Goal: Find specific fact: Find specific fact

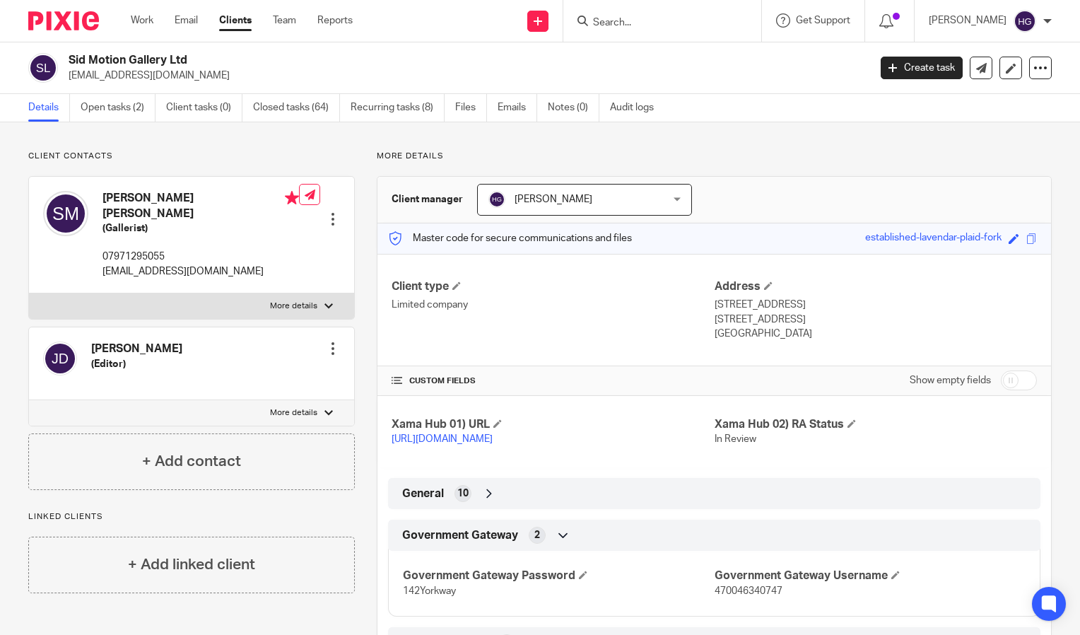
click at [680, 22] on input "Search" at bounding box center [655, 23] width 127 height 13
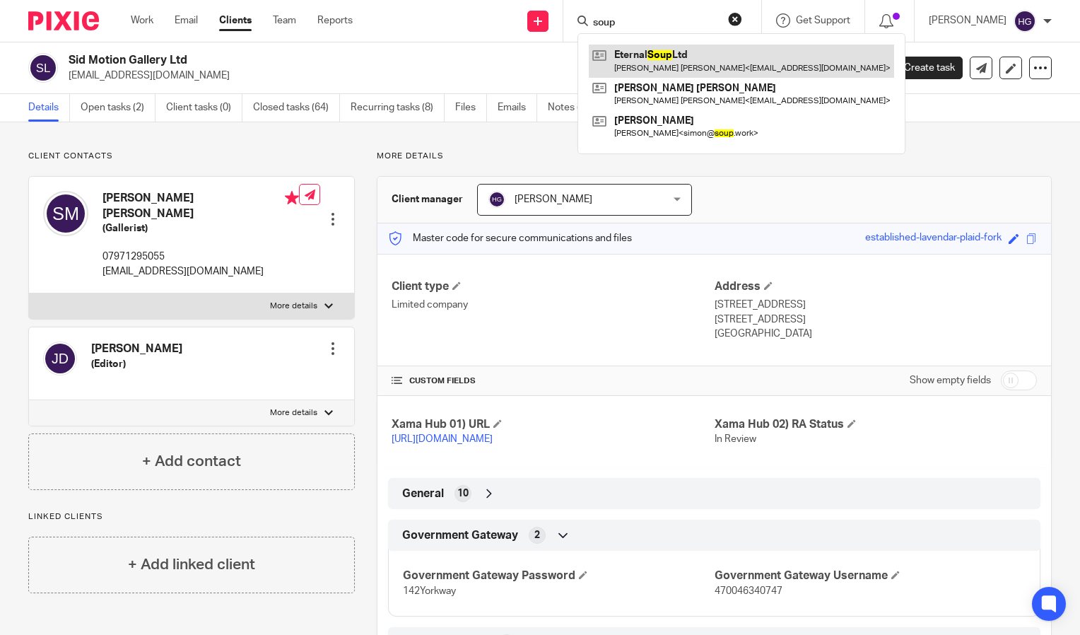
type input "soup"
click at [661, 62] on link at bounding box center [741, 61] width 305 height 33
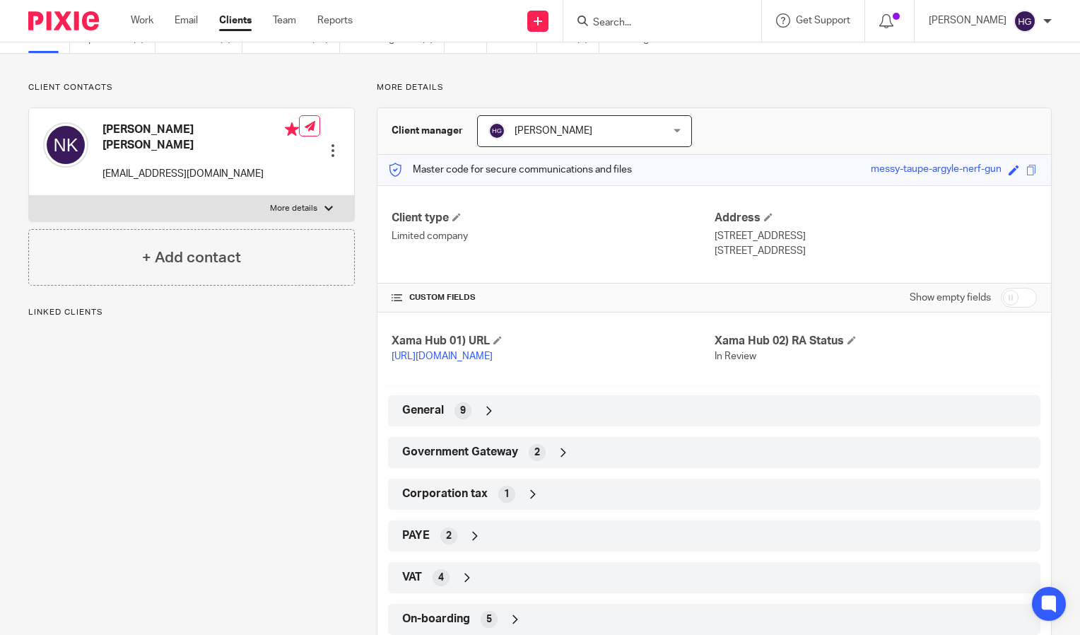
scroll to position [71, 0]
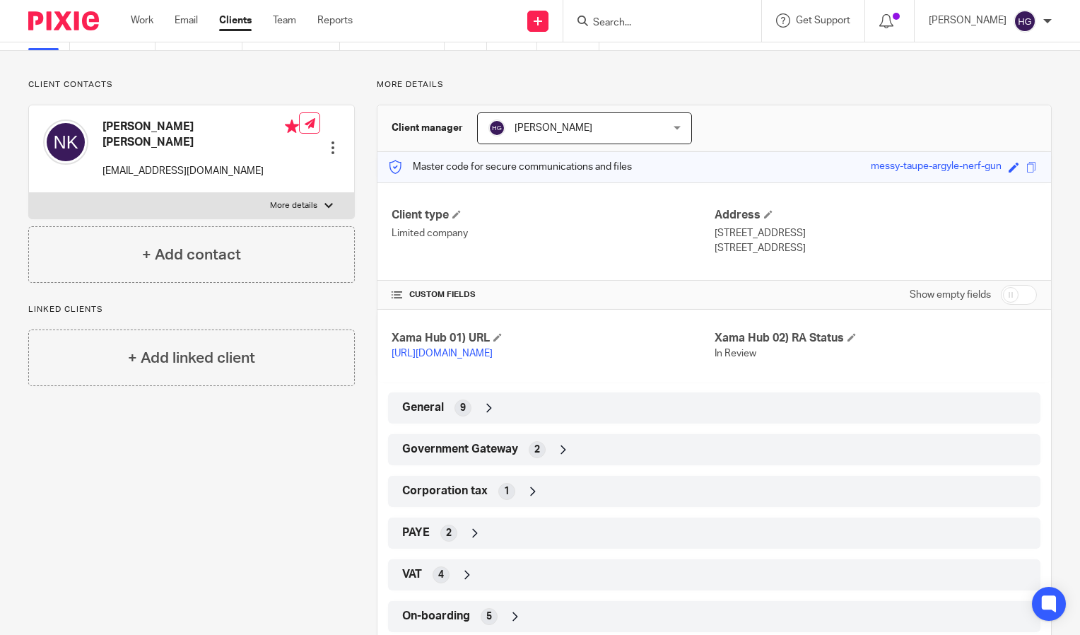
click at [613, 462] on div "Government Gateway 2" at bounding box center [714, 450] width 631 height 24
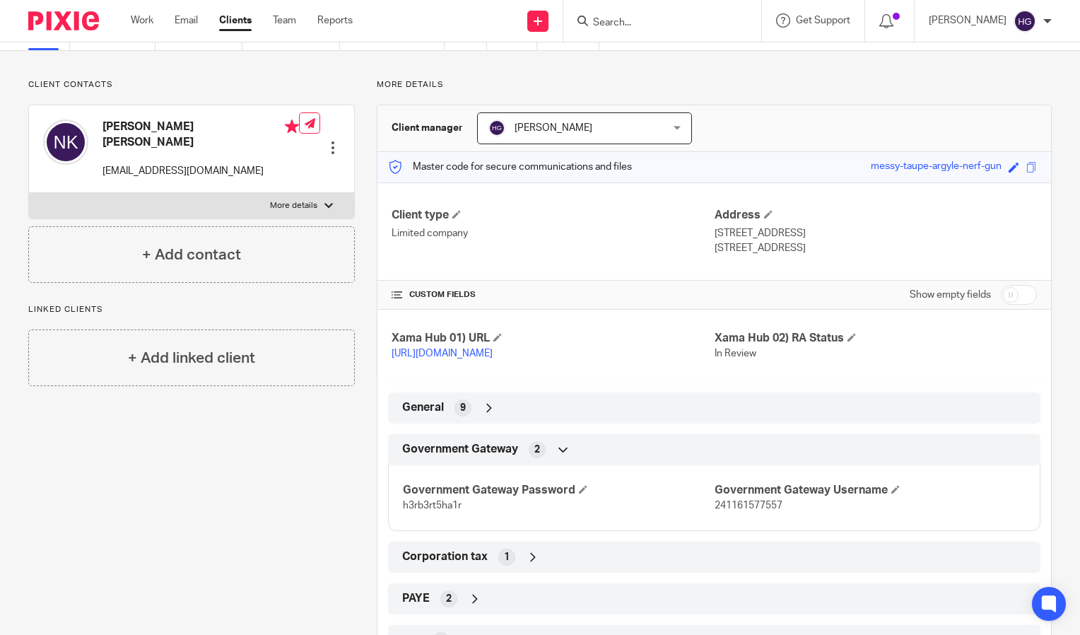
click at [736, 512] on p "241161577557" at bounding box center [870, 505] width 311 height 14
copy span "241161577557"
click at [428, 527] on div "Government Gateway Password h3rb3rt5ha1r Government Gateway Username 2411615775…" at bounding box center [714, 492] width 652 height 76
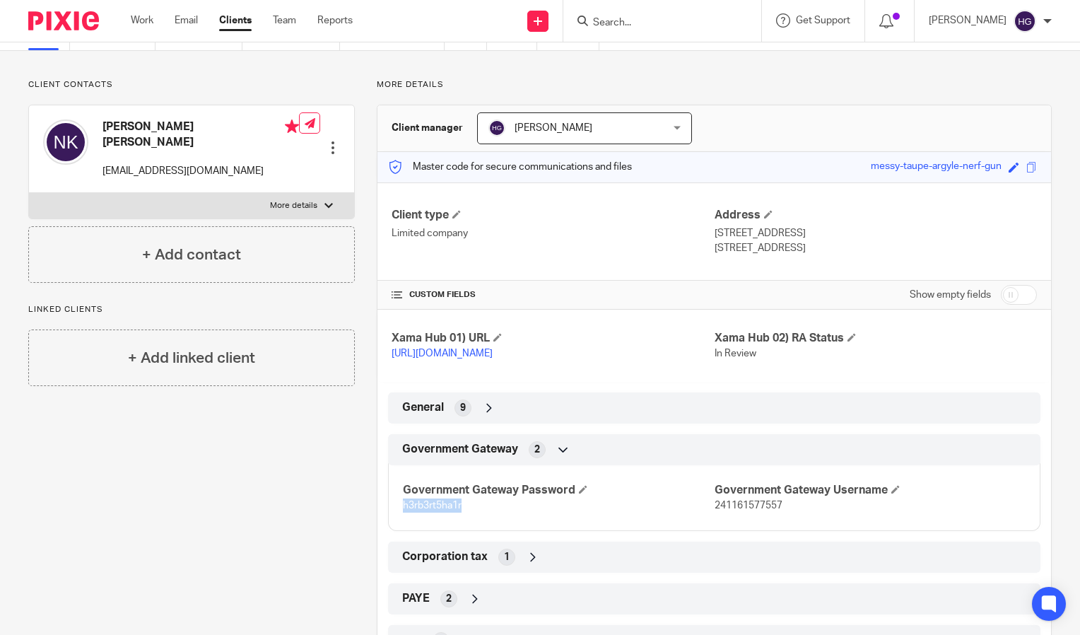
copy span "h3rb3rt5ha1r"
click at [695, 37] on div at bounding box center [662, 21] width 198 height 42
click at [699, 16] on form at bounding box center [667, 21] width 151 height 18
click at [679, 21] on input "Search" at bounding box center [655, 23] width 127 height 13
click at [448, 512] on p "h3rb3rt5ha1r" at bounding box center [558, 505] width 311 height 14
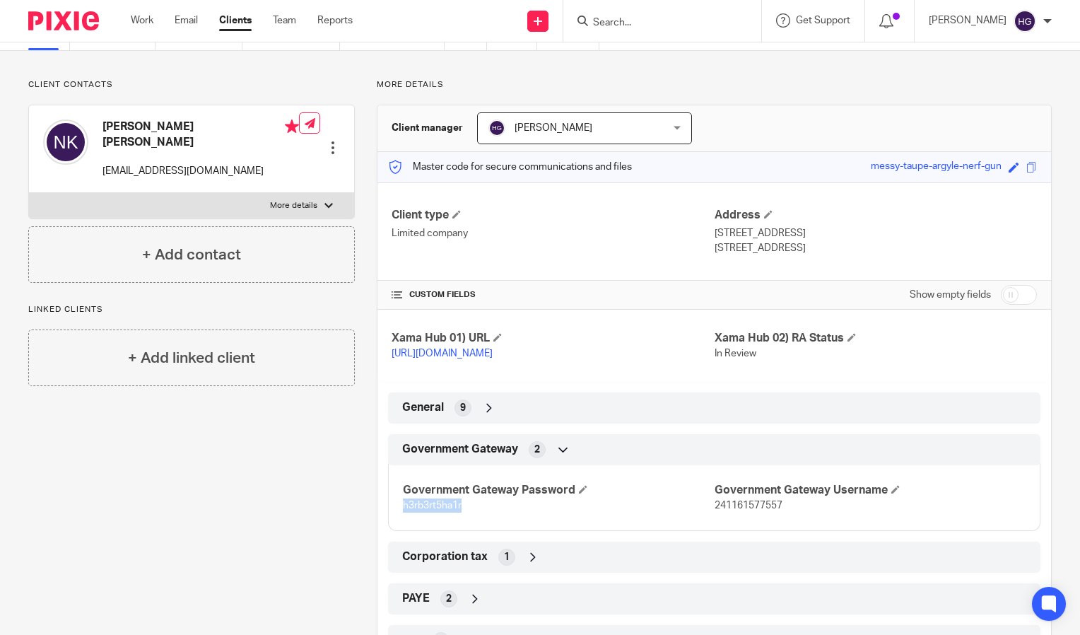
click at [448, 512] on p "h3rb3rt5ha1r" at bounding box center [558, 505] width 311 height 14
copy span "h3rb3rt5ha1r"
click at [726, 510] on span "241161577557" at bounding box center [749, 505] width 68 height 10
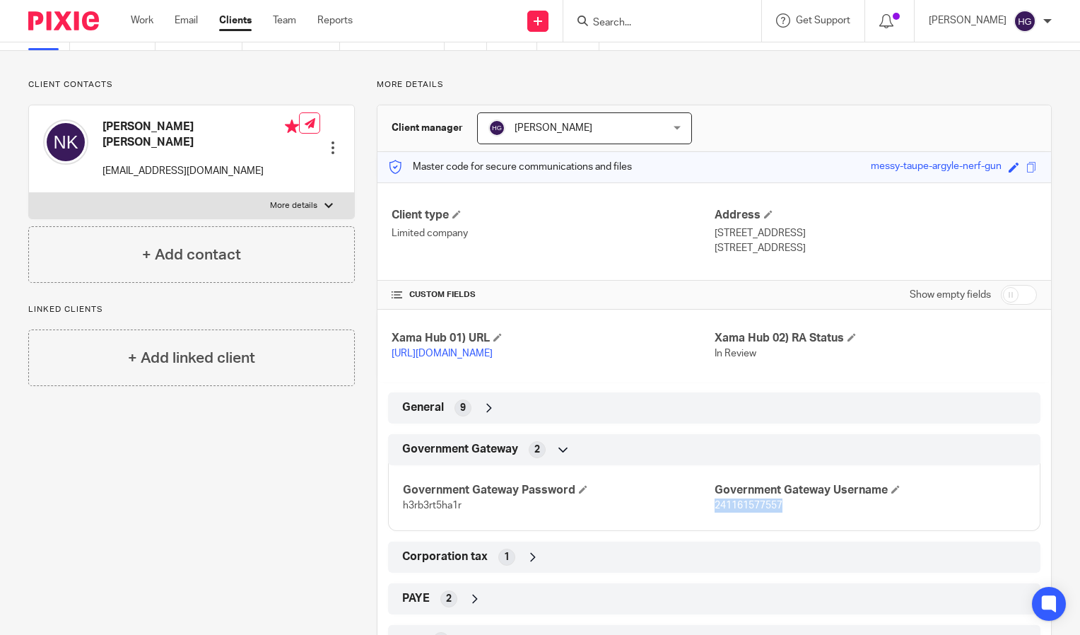
copy span "241161577557"
click at [641, 28] on input "Search" at bounding box center [655, 23] width 127 height 13
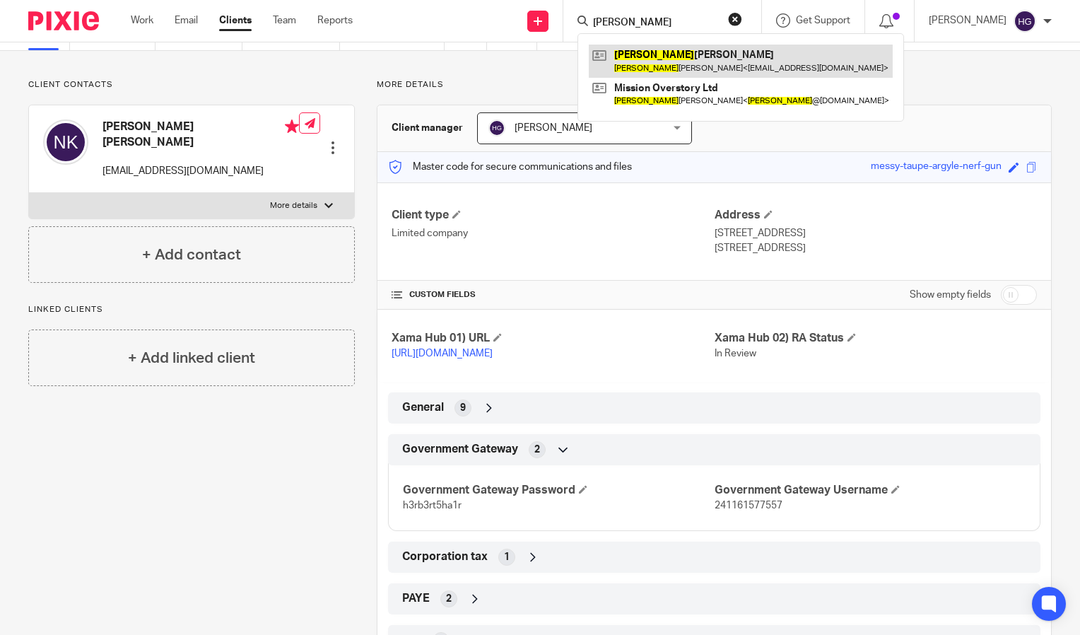
type input "jason"
click at [645, 52] on link at bounding box center [741, 61] width 304 height 33
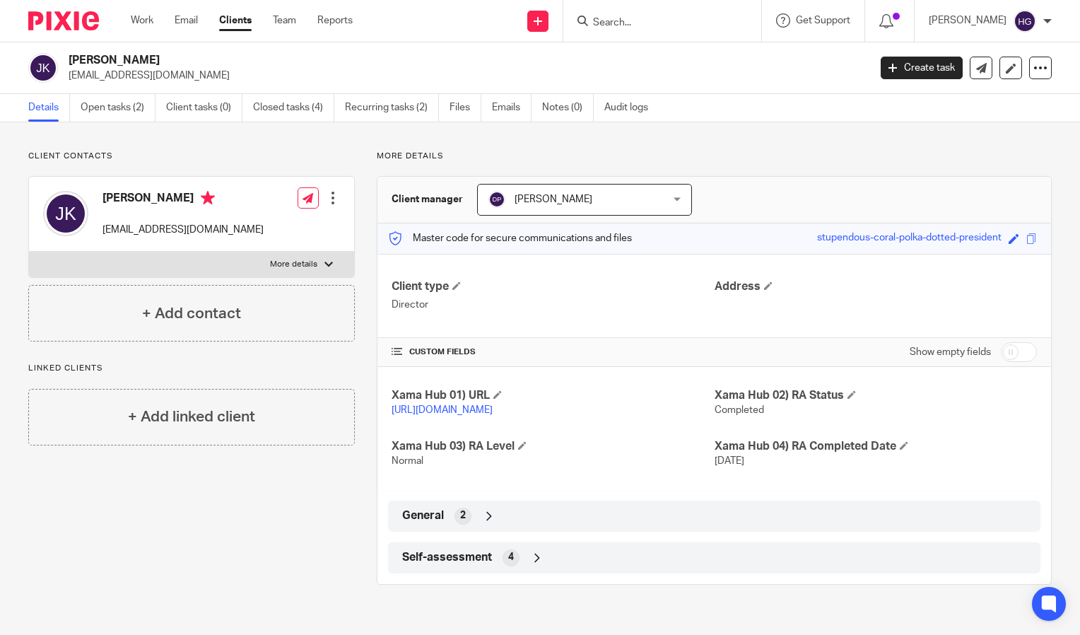
click at [620, 20] on input "Search" at bounding box center [655, 23] width 127 height 13
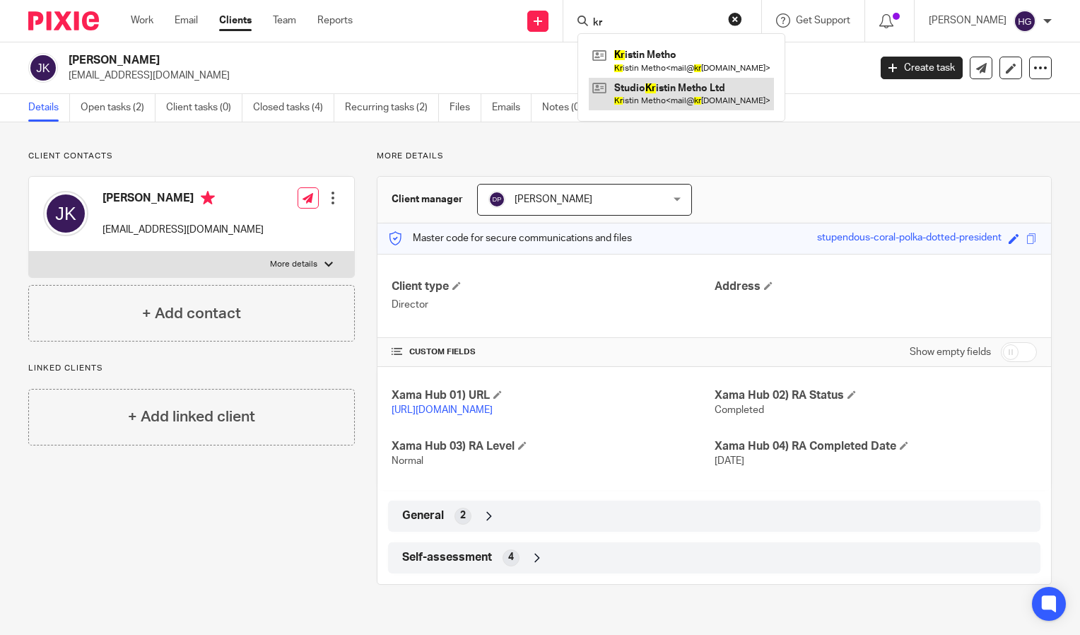
type input "kr"
click at [659, 83] on link at bounding box center [681, 94] width 185 height 33
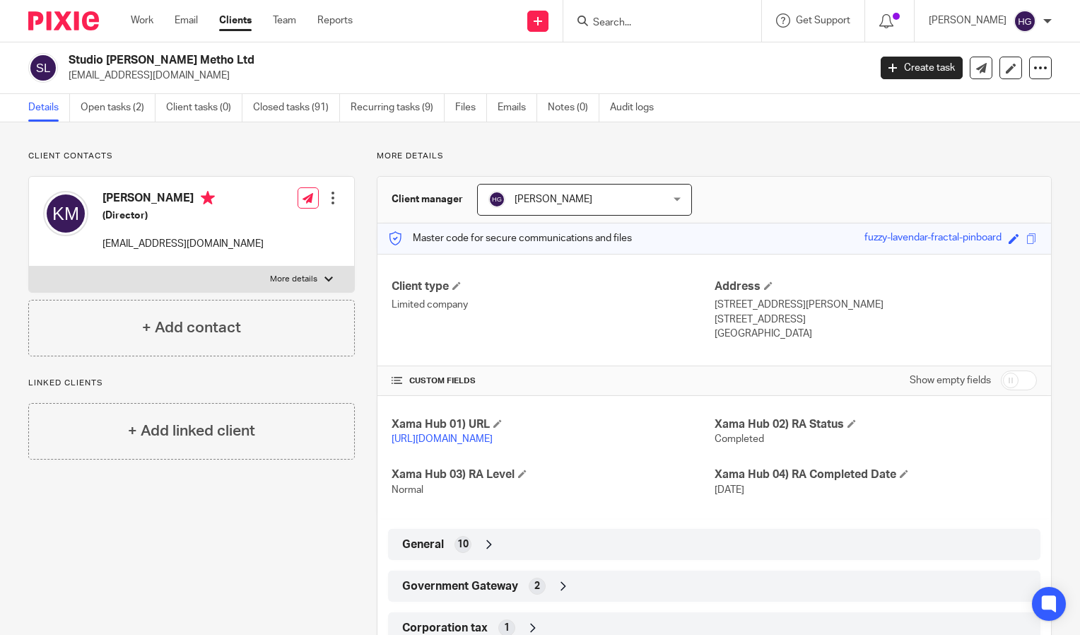
scroll to position [146, 0]
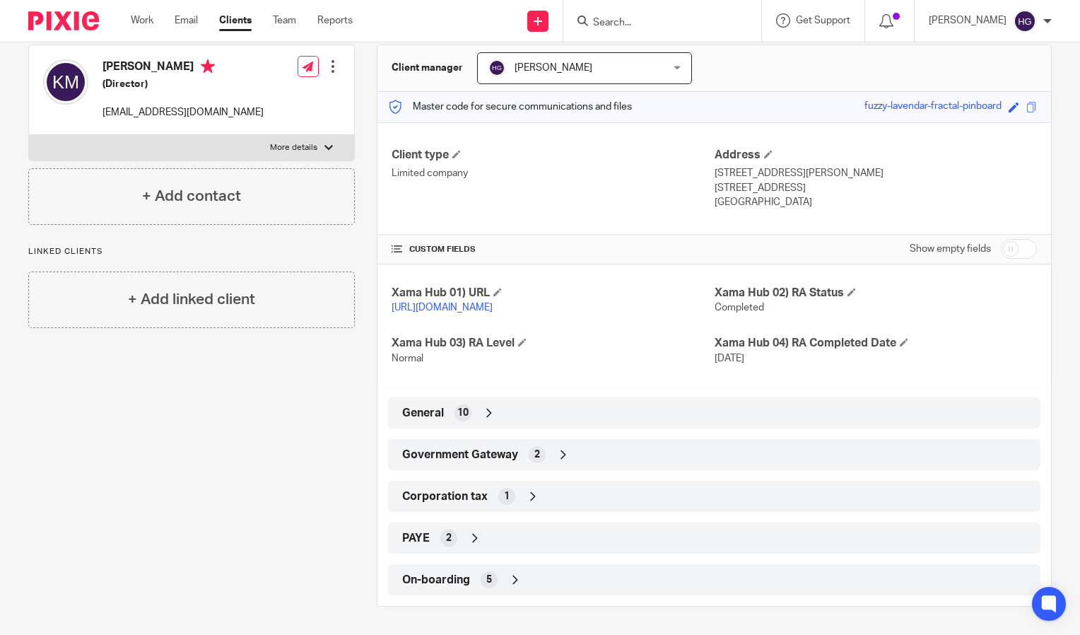
click at [638, 427] on div "General 10" at bounding box center [714, 412] width 652 height 31
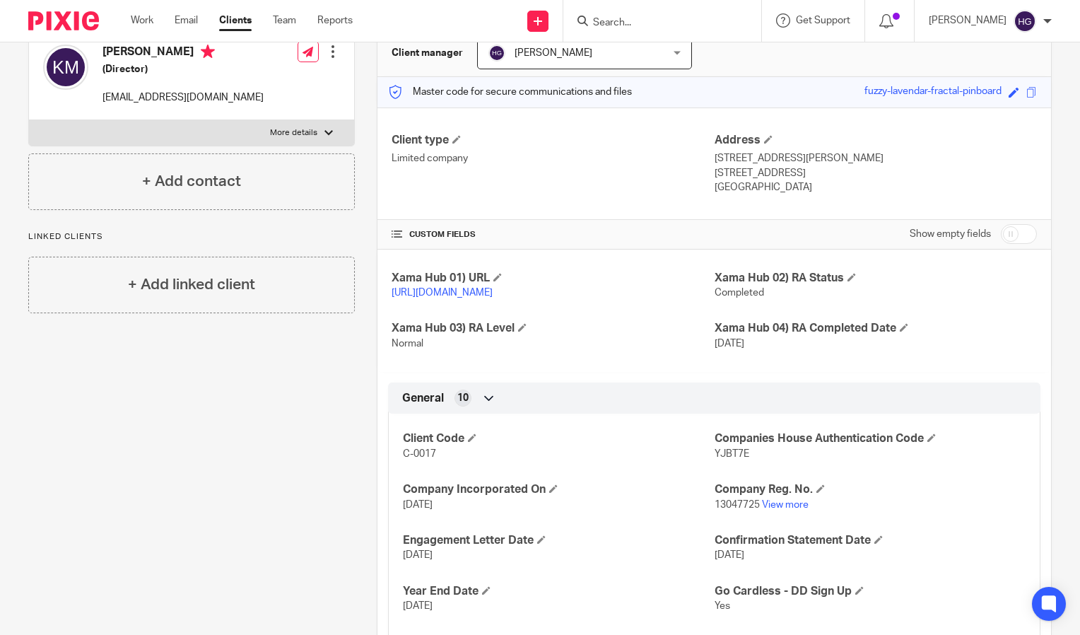
click at [649, 410] on div "General 10" at bounding box center [714, 398] width 631 height 24
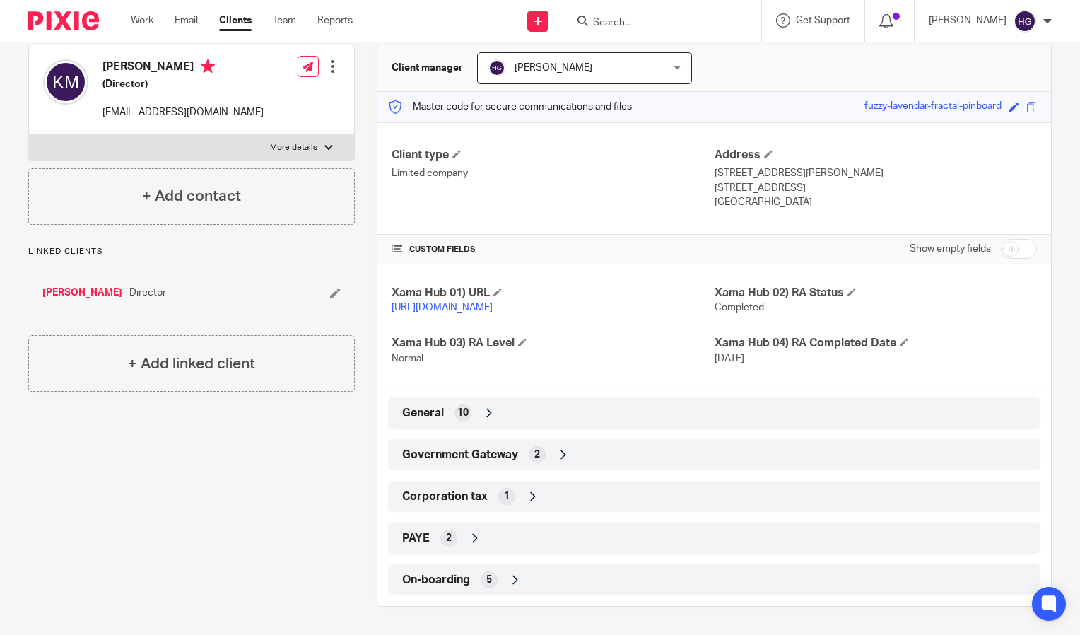
click at [649, 414] on div "General 10" at bounding box center [714, 413] width 631 height 24
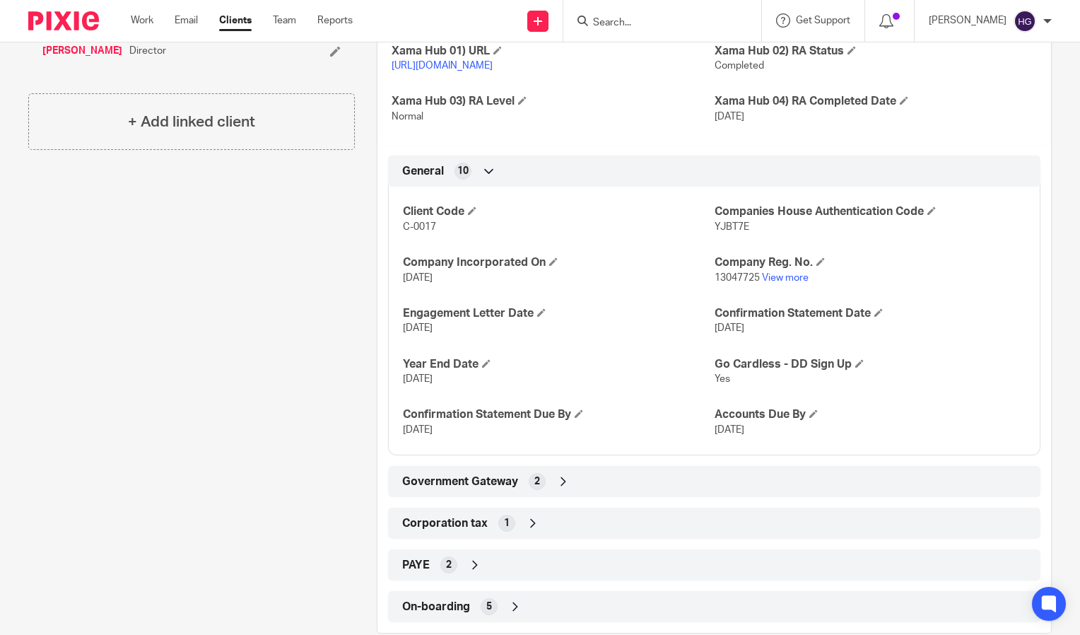
scroll to position [415, 0]
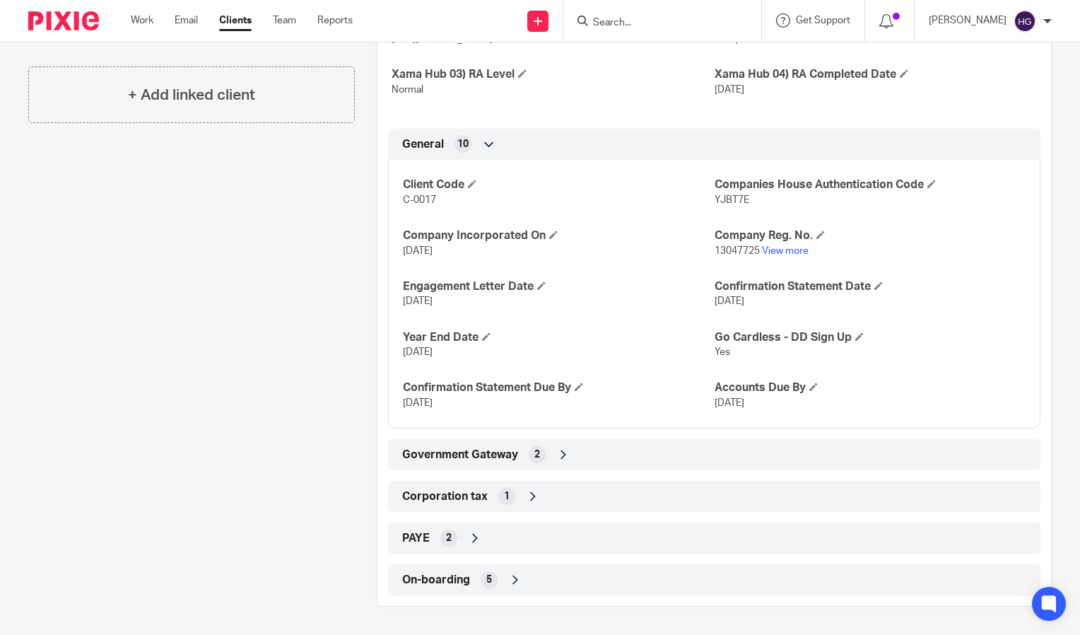
click at [611, 582] on div "On-boarding 5" at bounding box center [714, 580] width 631 height 24
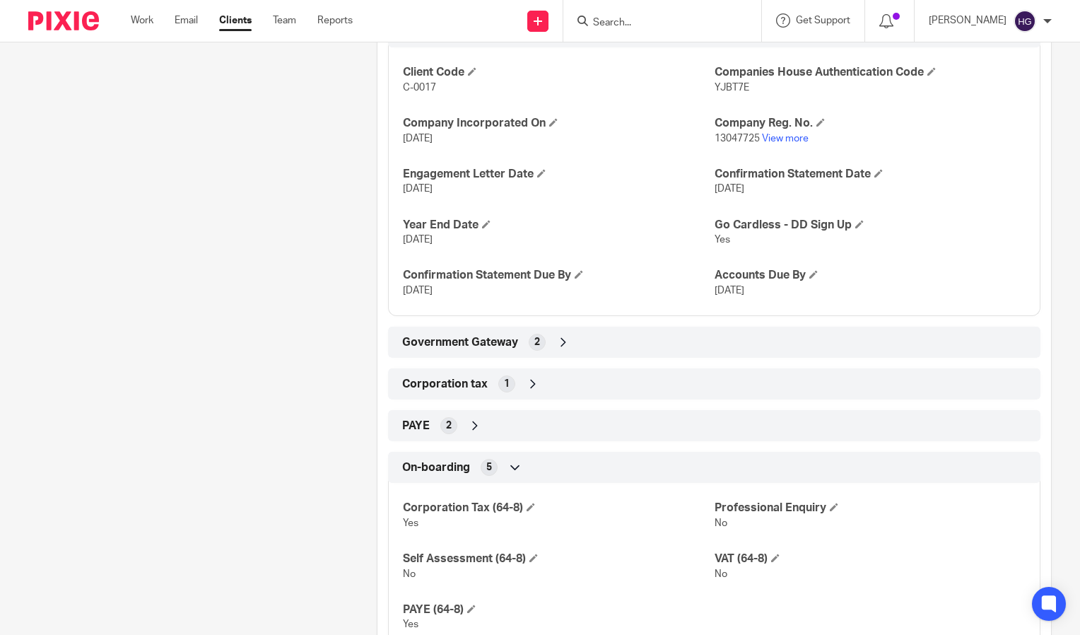
scroll to position [515, 0]
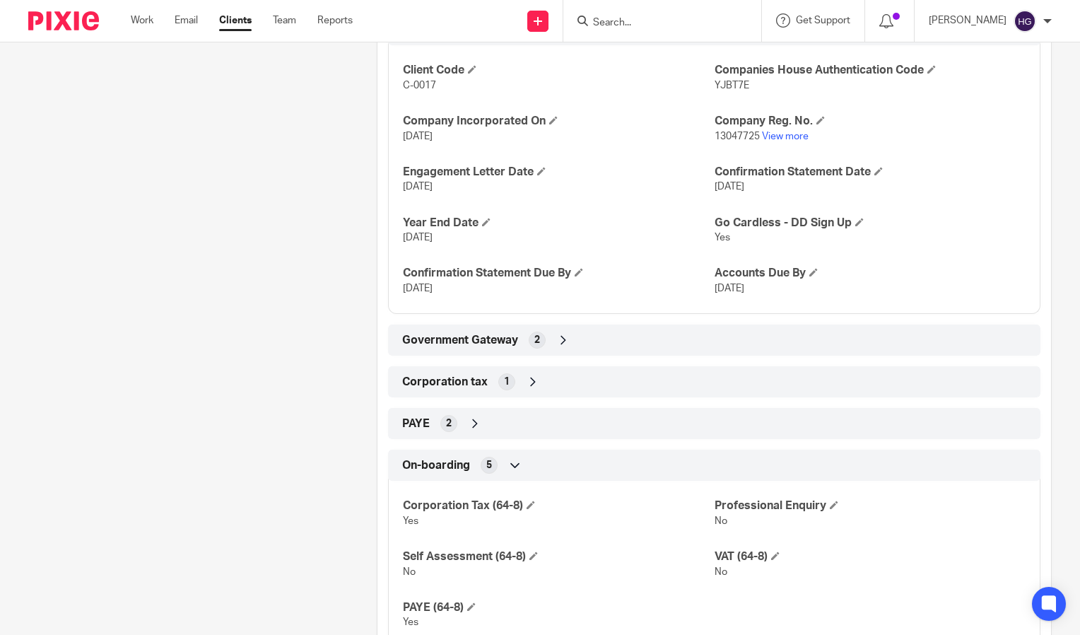
click at [647, 381] on div "Corporation tax 1" at bounding box center [714, 381] width 652 height 31
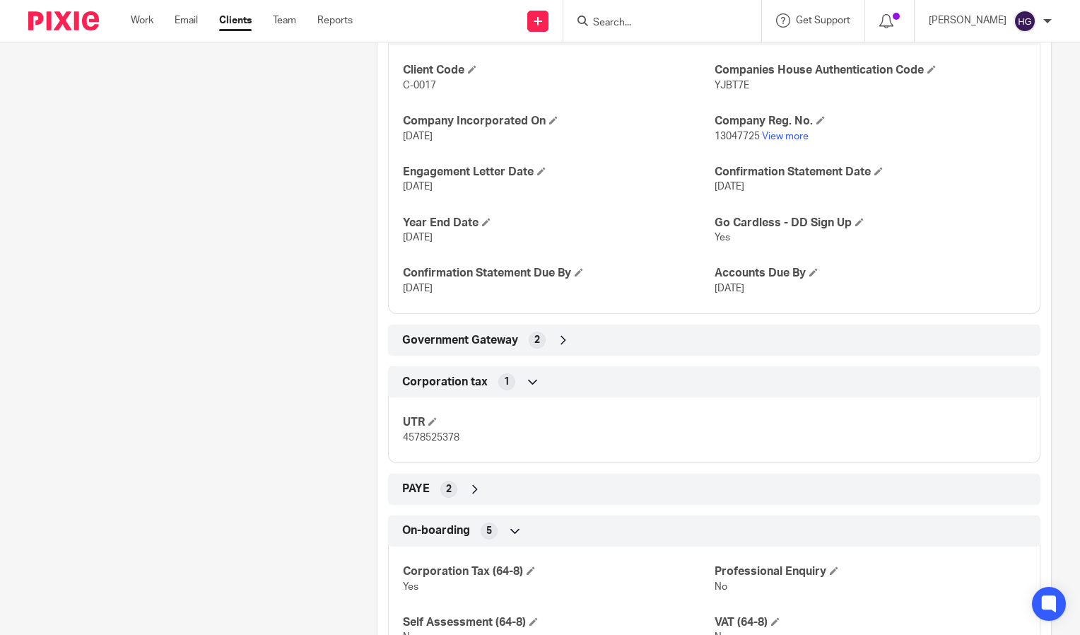
click at [454, 442] on span "4578525378" at bounding box center [431, 438] width 57 height 10
copy span "4578525378"
